Goal: Transaction & Acquisition: Book appointment/travel/reservation

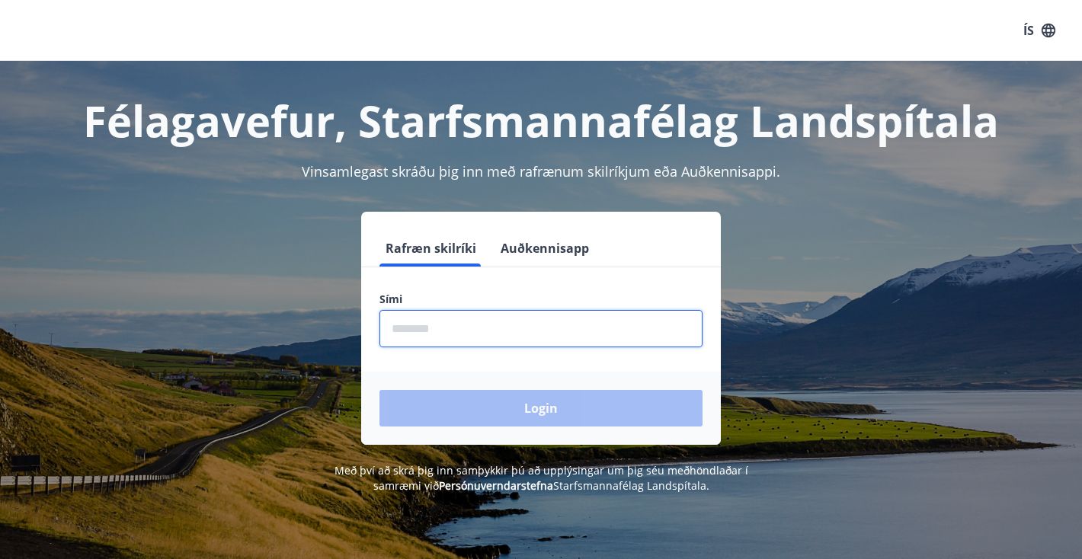
click at [481, 324] on input "phone" at bounding box center [540, 328] width 323 height 37
type input "********"
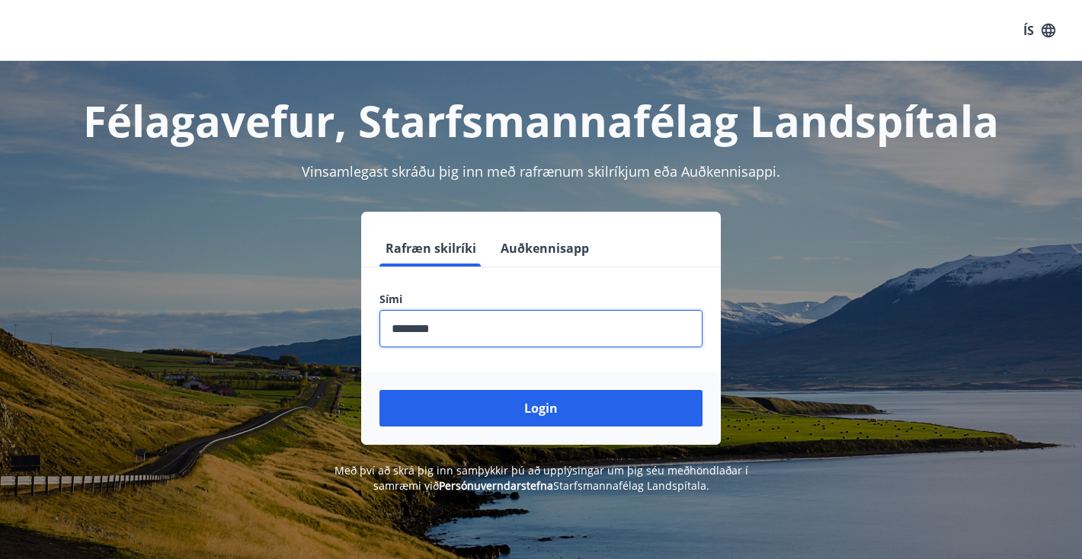
click at [498, 411] on button "Login" at bounding box center [540, 408] width 323 height 37
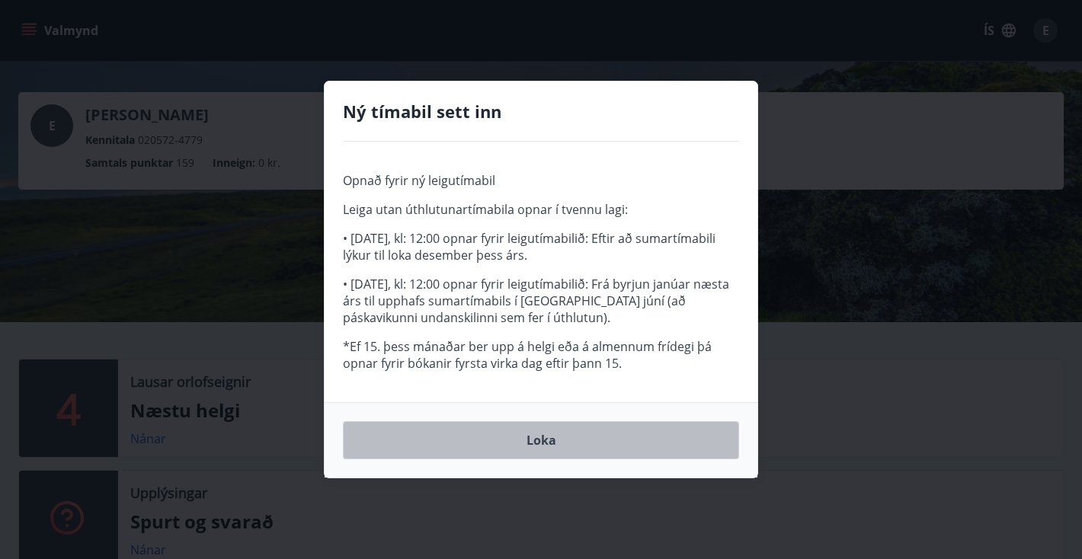
click at [506, 445] on button "Loka" at bounding box center [541, 440] width 396 height 38
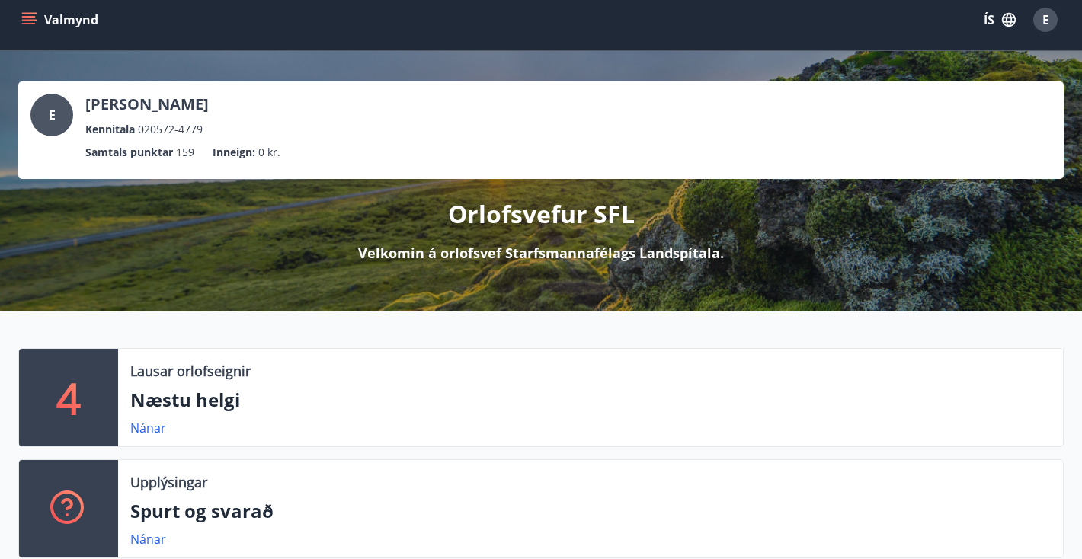
scroll to position [14, 0]
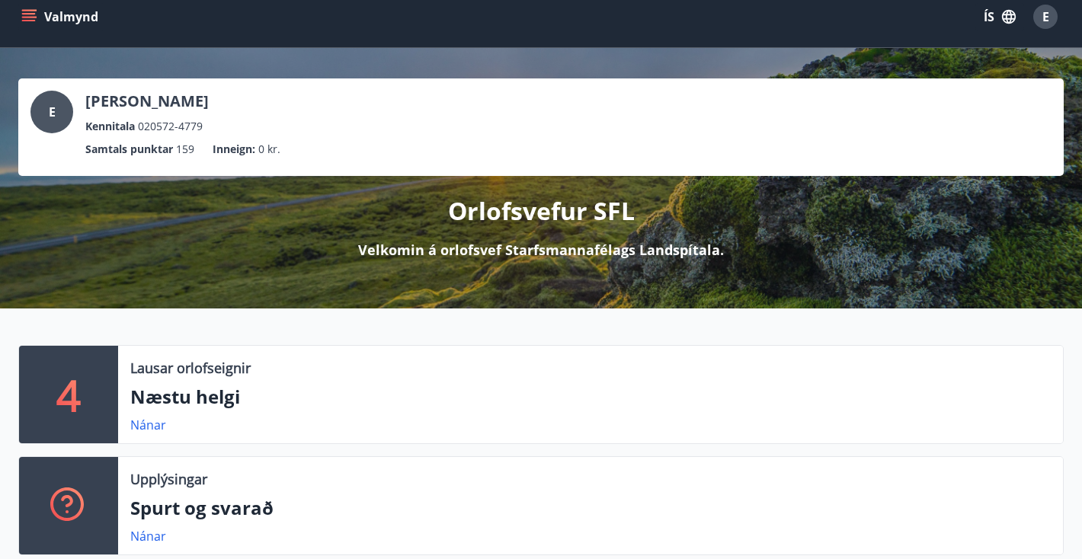
click at [251, 389] on p "Næstu helgi" at bounding box center [590, 397] width 920 height 26
click at [145, 426] on link "Nánar" at bounding box center [148, 425] width 36 height 17
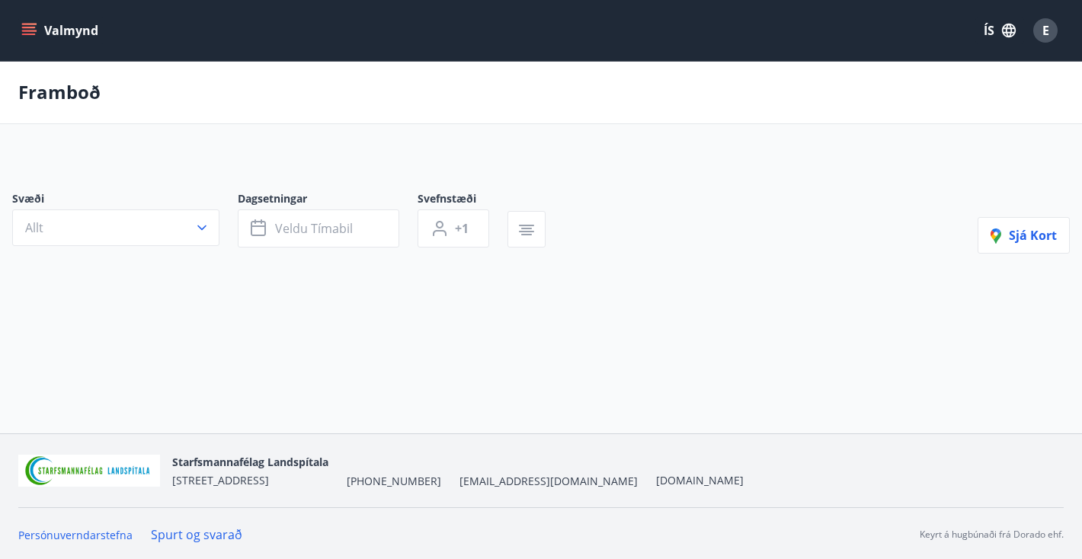
type input "*"
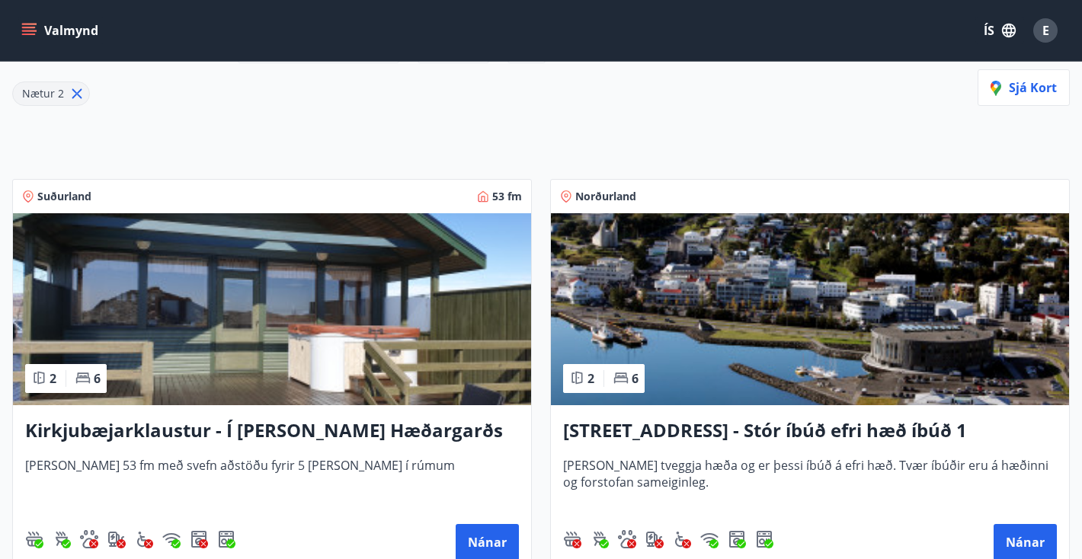
scroll to position [197, 0]
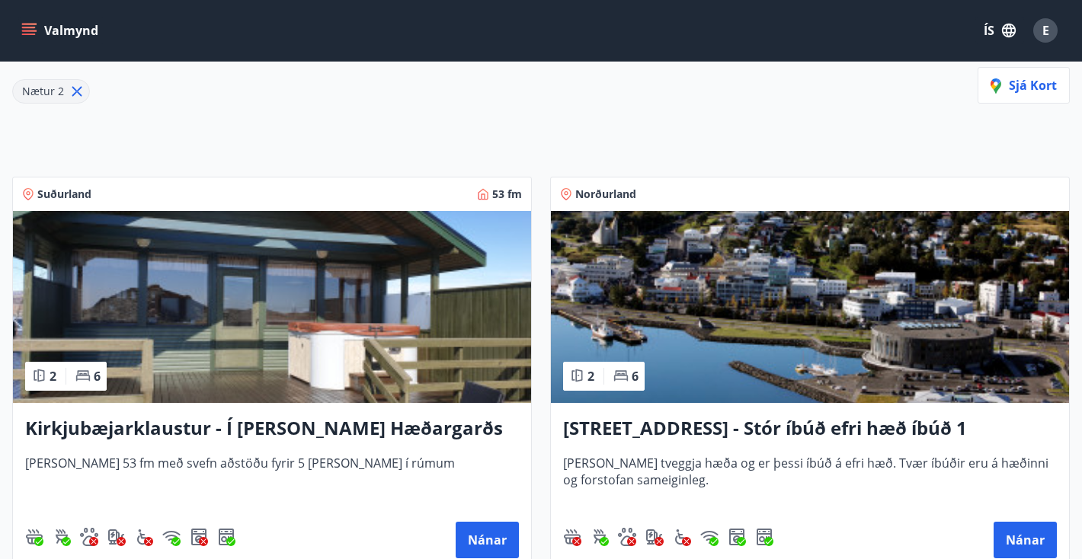
click at [757, 325] on img at bounding box center [810, 307] width 518 height 192
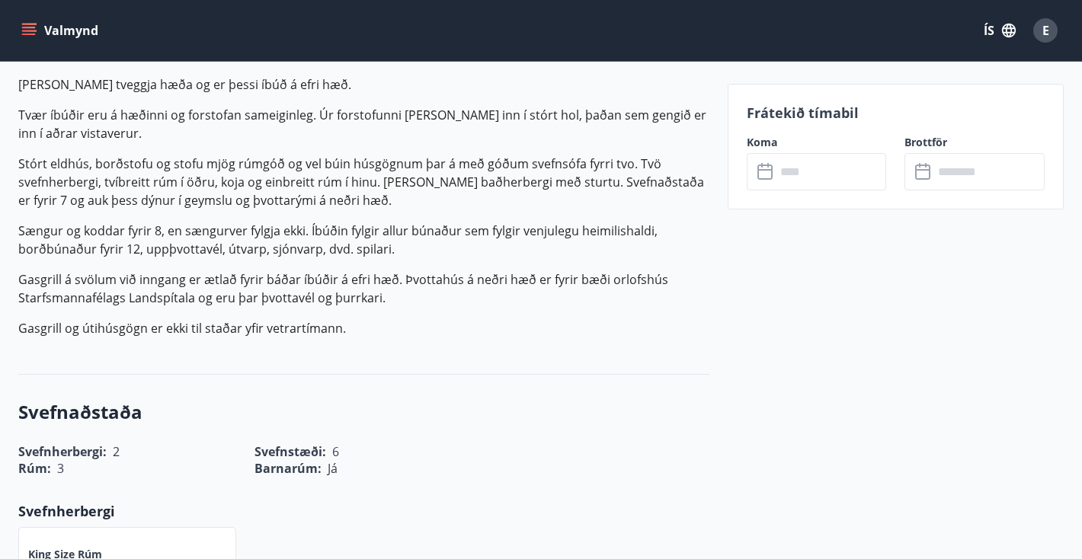
scroll to position [532, 0]
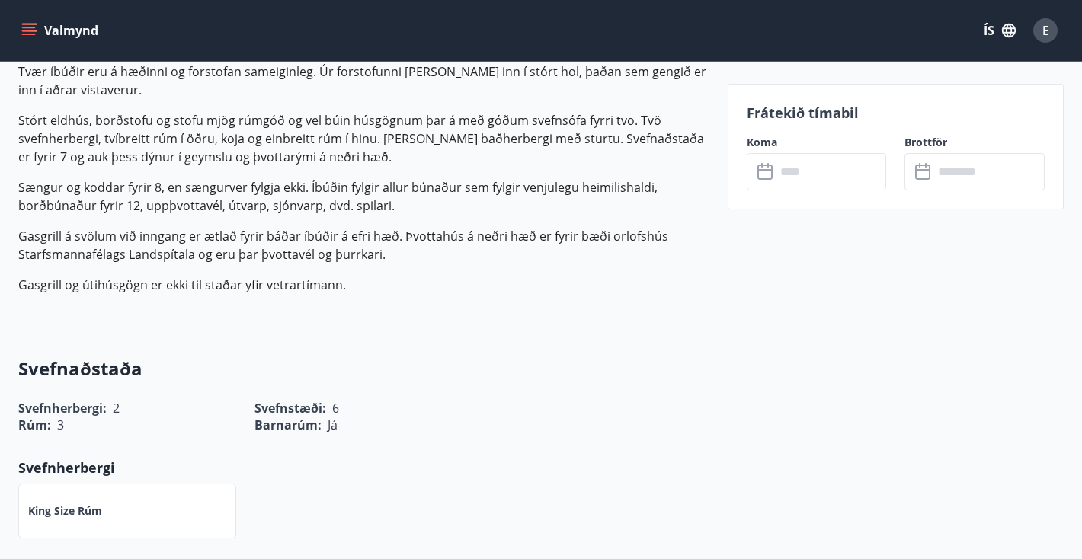
click at [805, 173] on input "text" at bounding box center [830, 171] width 111 height 37
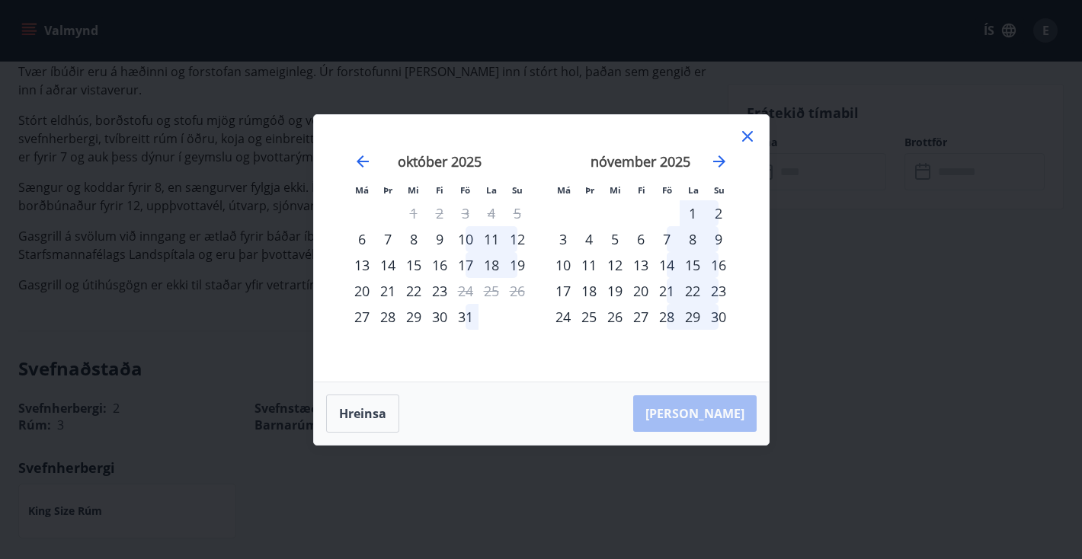
click at [468, 238] on div "10" at bounding box center [465, 239] width 26 height 26
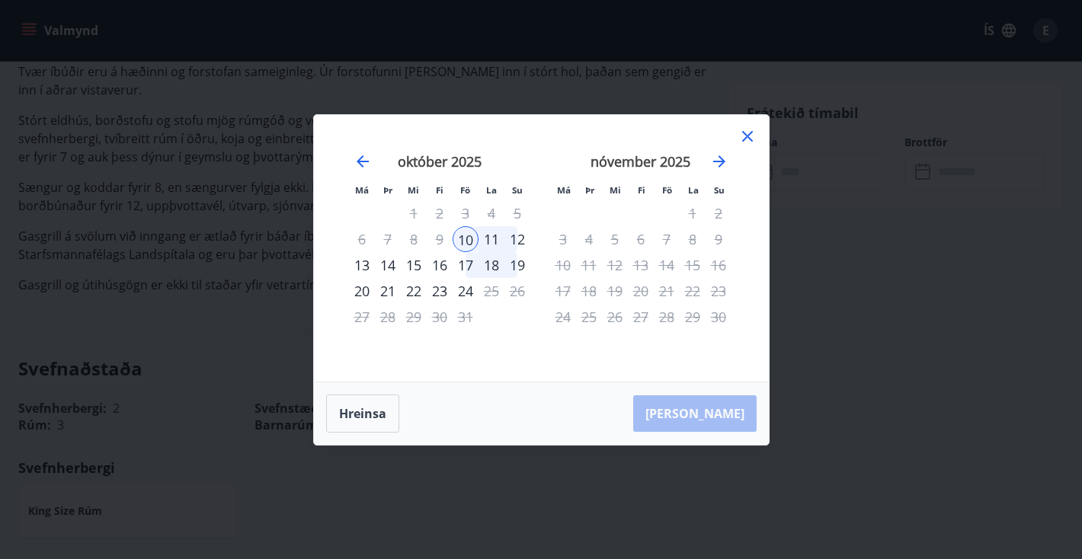
click at [520, 241] on div "12" at bounding box center [517, 239] width 26 height 26
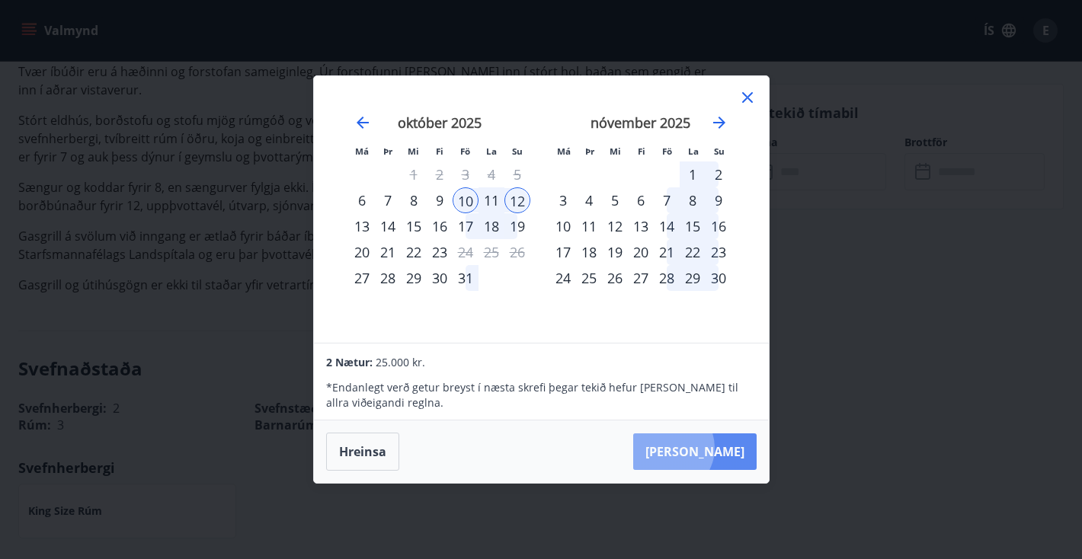
click at [713, 448] on button "[PERSON_NAME]" at bounding box center [694, 451] width 123 height 37
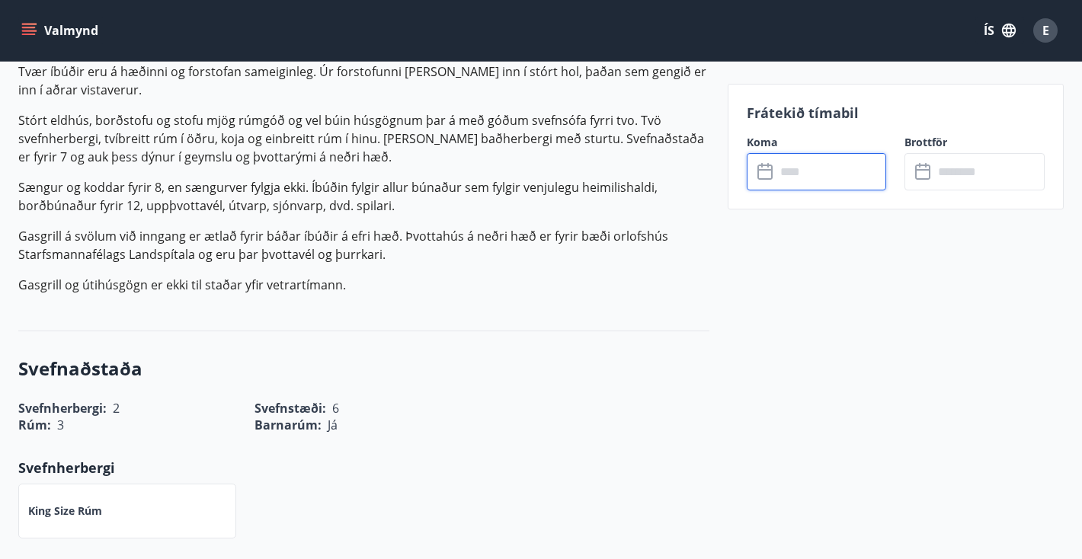
type input "******"
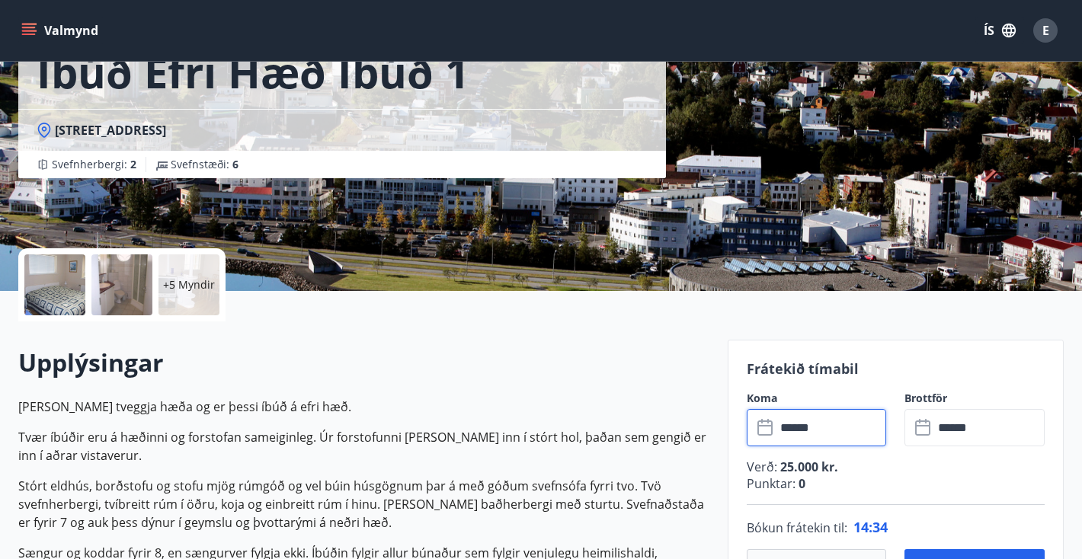
scroll to position [174, 0]
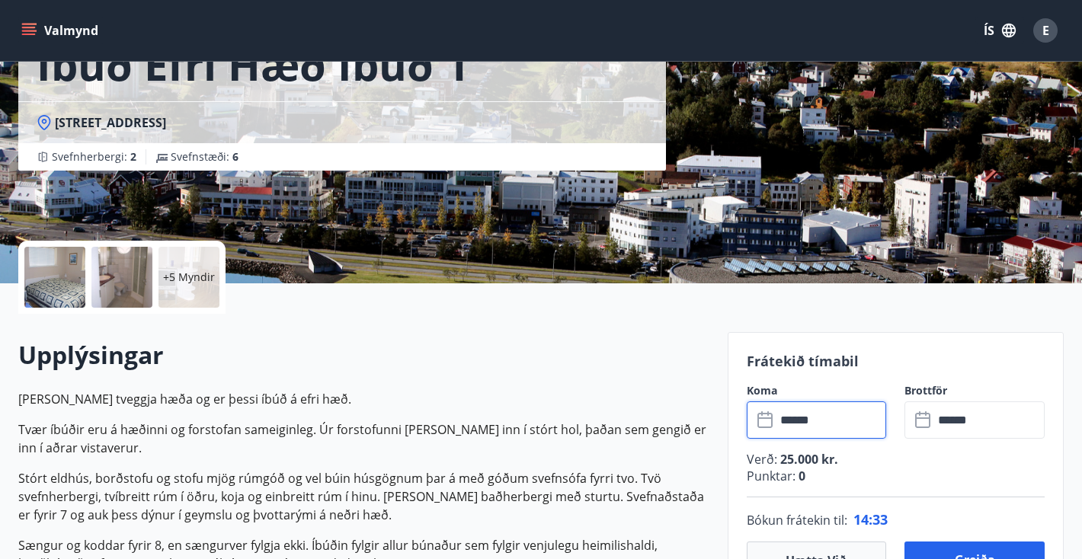
click at [67, 286] on div at bounding box center [54, 277] width 61 height 61
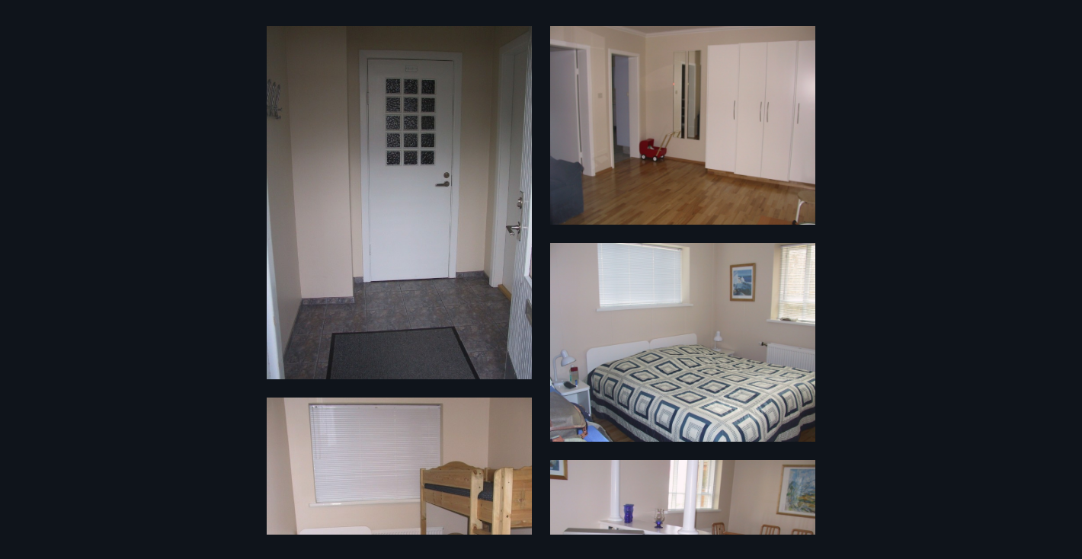
scroll to position [0, 0]
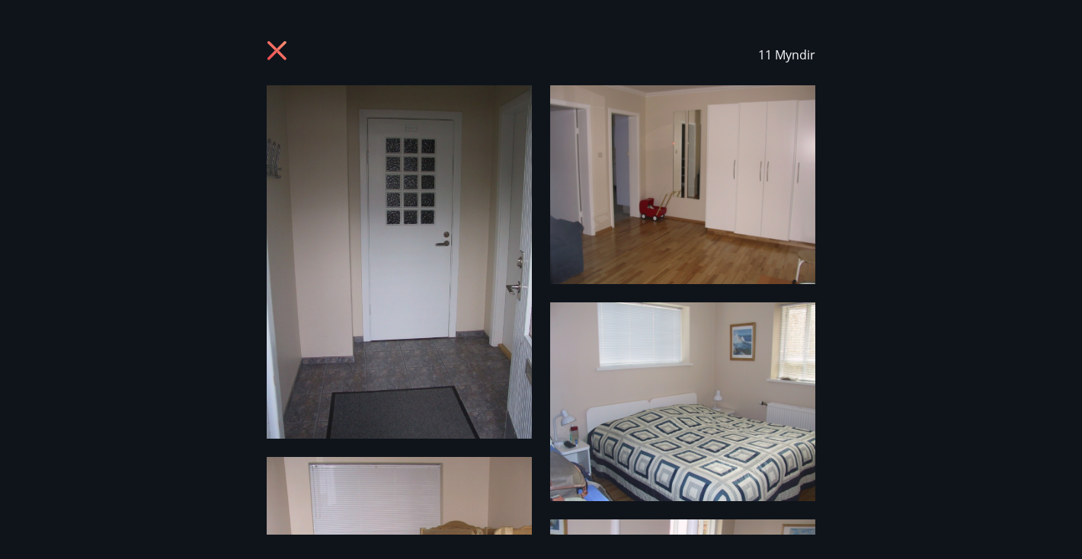
click at [278, 48] on icon at bounding box center [276, 50] width 19 height 19
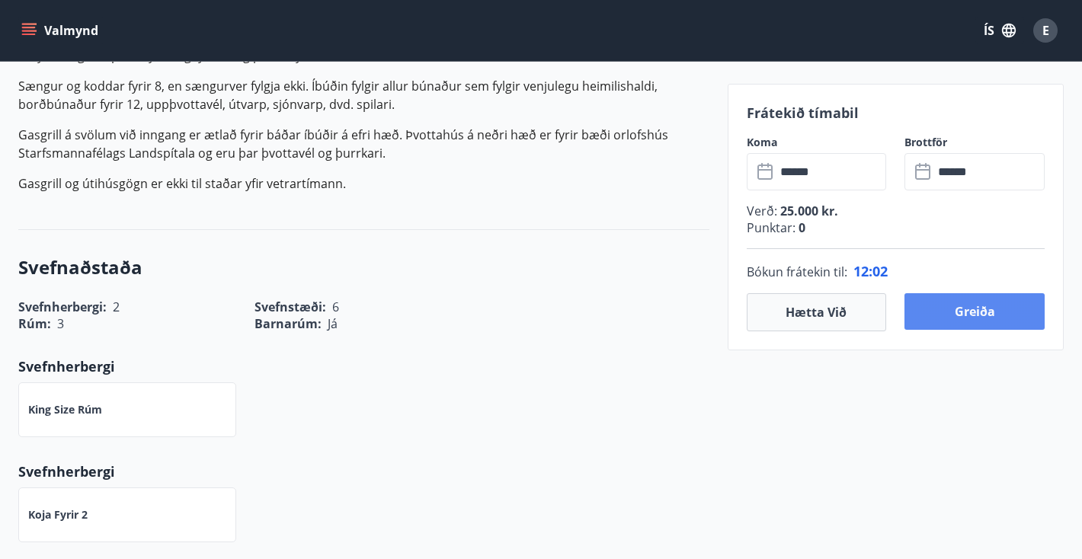
scroll to position [634, 0]
click at [938, 310] on button "Greiða" at bounding box center [974, 311] width 140 height 37
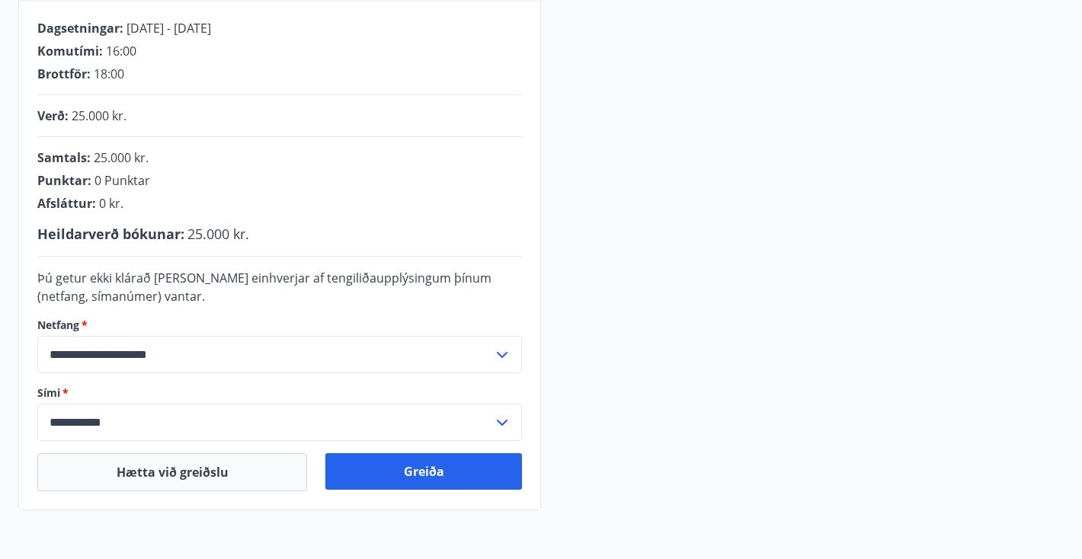
scroll to position [297, 0]
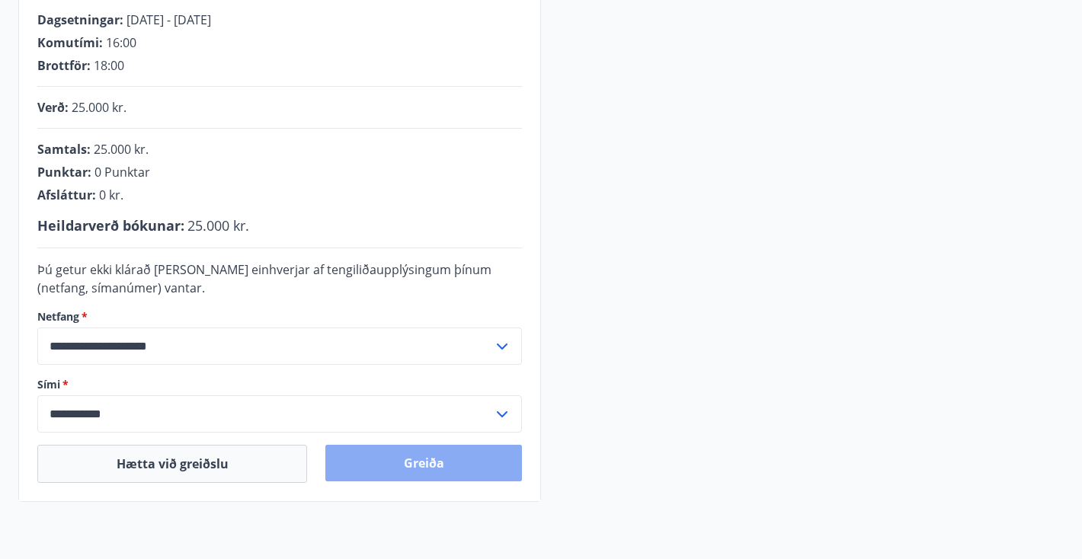
click at [370, 465] on button "Greiða" at bounding box center [423, 463] width 197 height 37
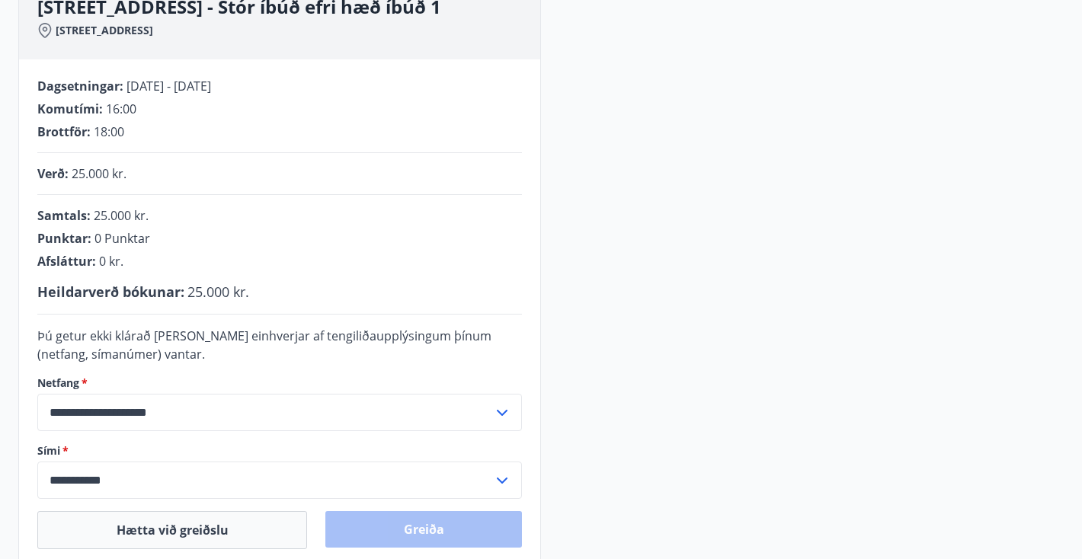
scroll to position [225, 0]
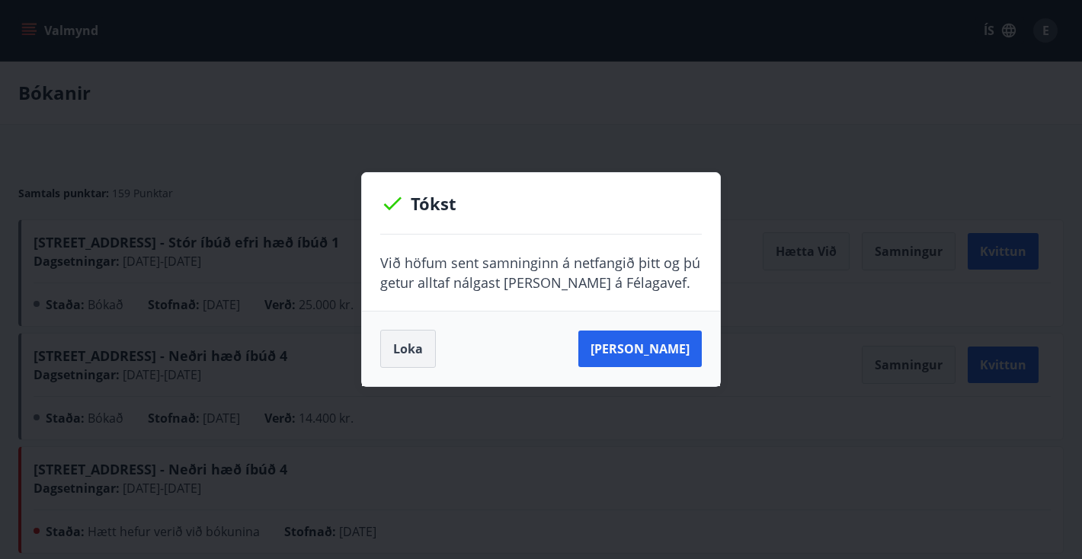
click at [401, 340] on button "Loka" at bounding box center [408, 349] width 56 height 38
